Goal: Navigation & Orientation: Find specific page/section

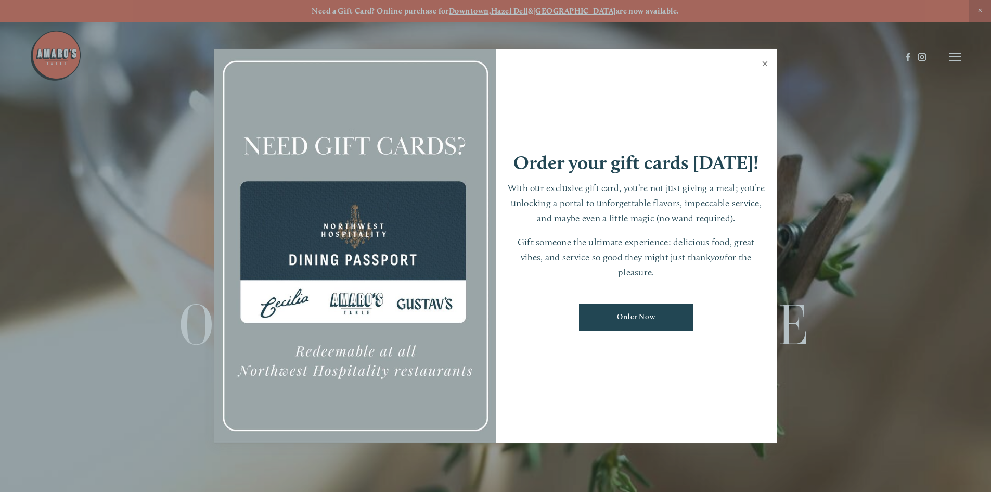
click at [764, 63] on link "Close" at bounding box center [765, 64] width 20 height 29
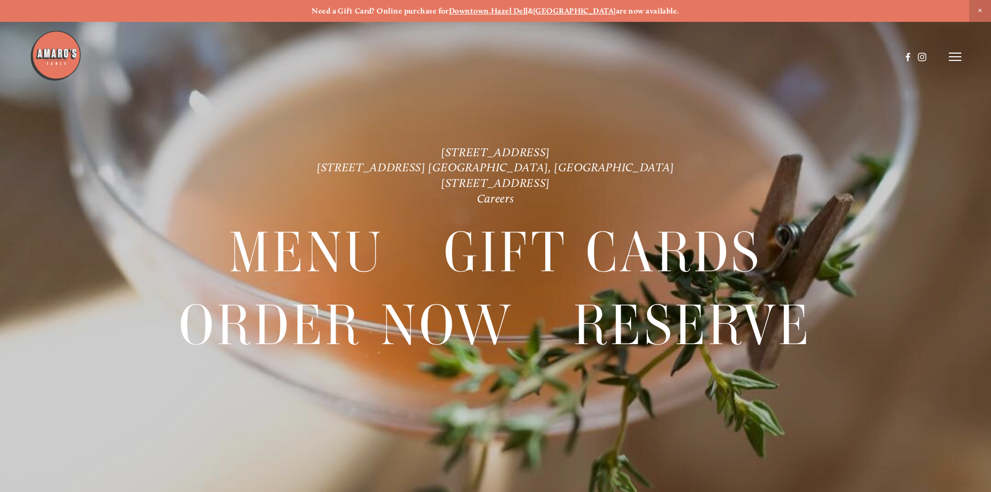
click at [957, 53] on line at bounding box center [955, 53] width 12 height 0
click at [732, 57] on span "Menu" at bounding box center [736, 56] width 21 height 10
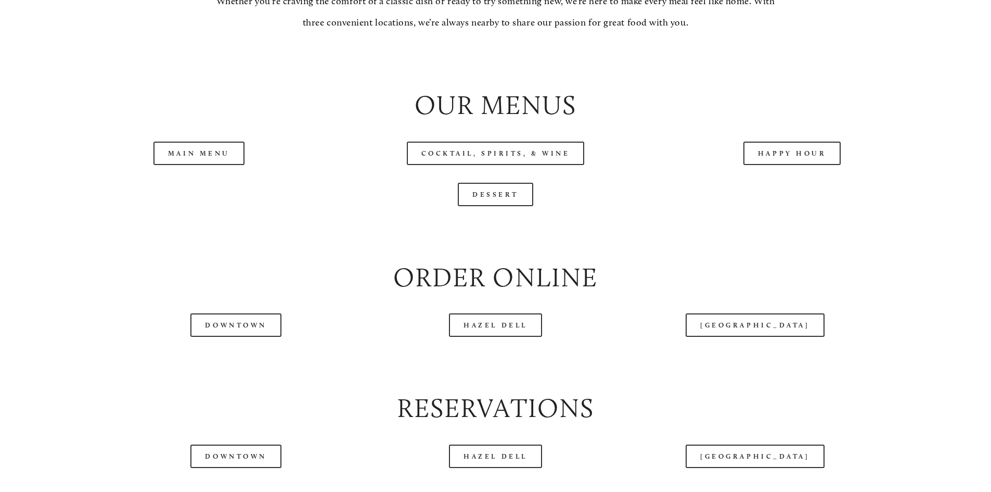
scroll to position [1153, 0]
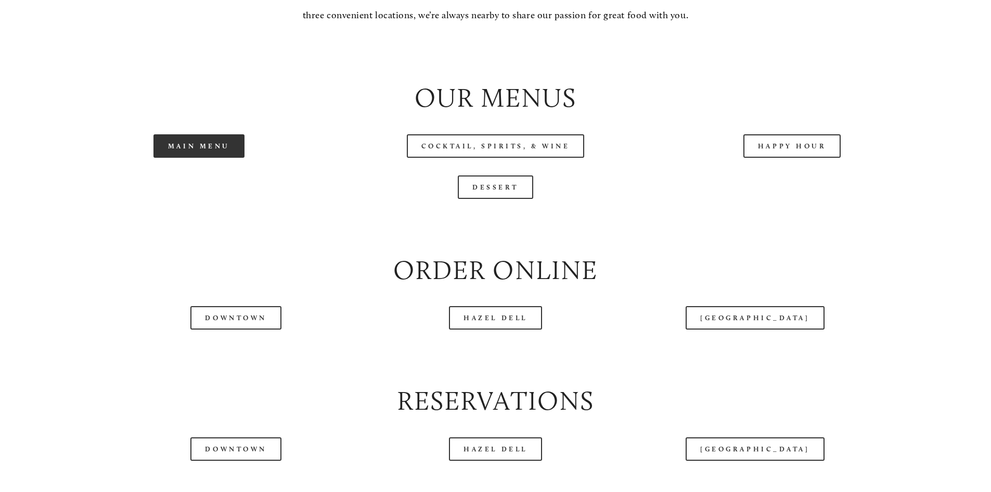
click at [235, 158] on link "Main Menu" at bounding box center [198, 145] width 91 height 23
click at [787, 158] on link "Happy Hour" at bounding box center [792, 145] width 98 height 23
click at [500, 199] on link "Dessert" at bounding box center [495, 186] width 75 height 23
